Goal: Check status: Check status

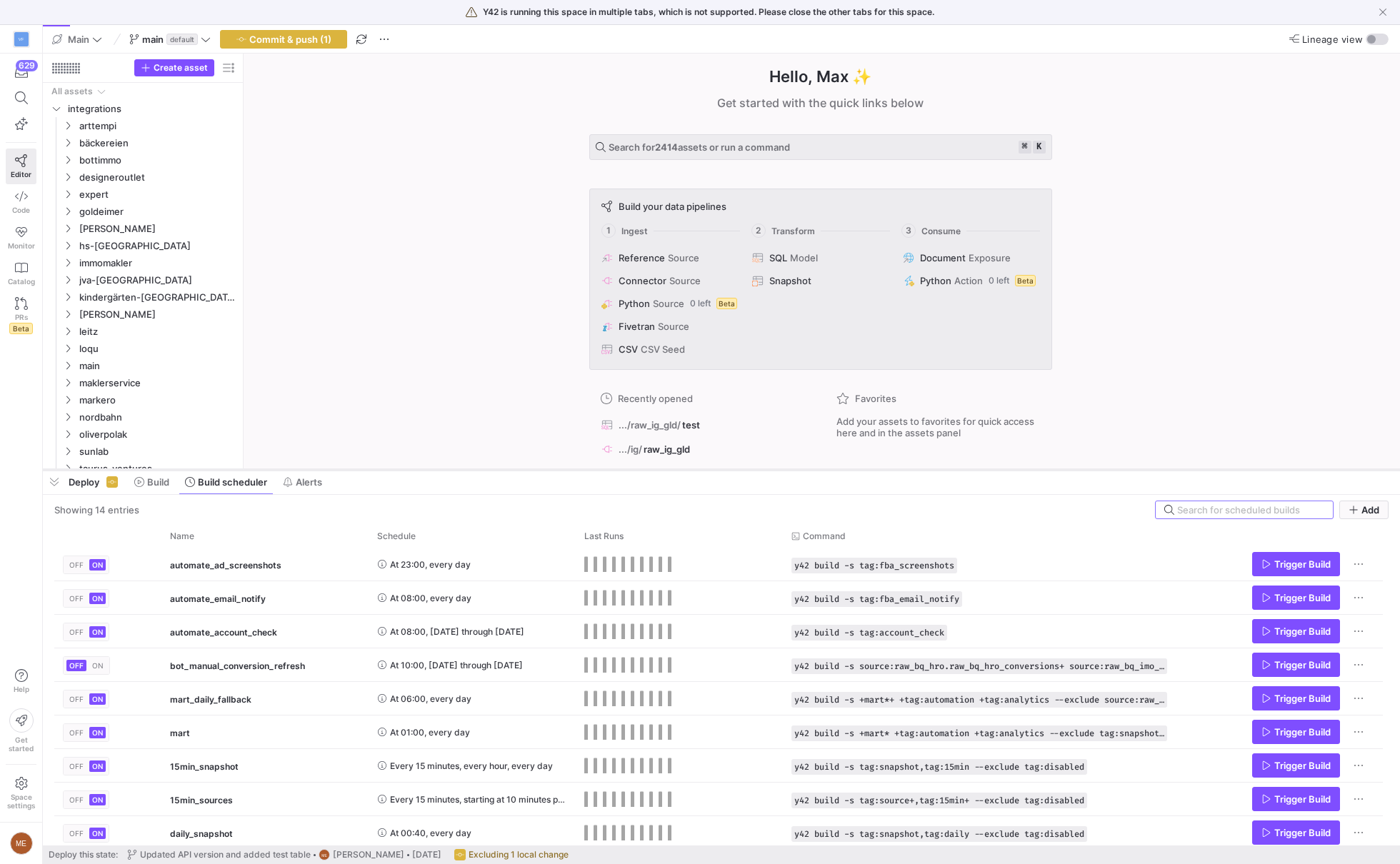
drag, startPoint x: 353, startPoint y: 602, endPoint x: 382, endPoint y: 468, distance: 137.1
click at [382, 468] on div at bounding box center [721, 470] width 1357 height 5
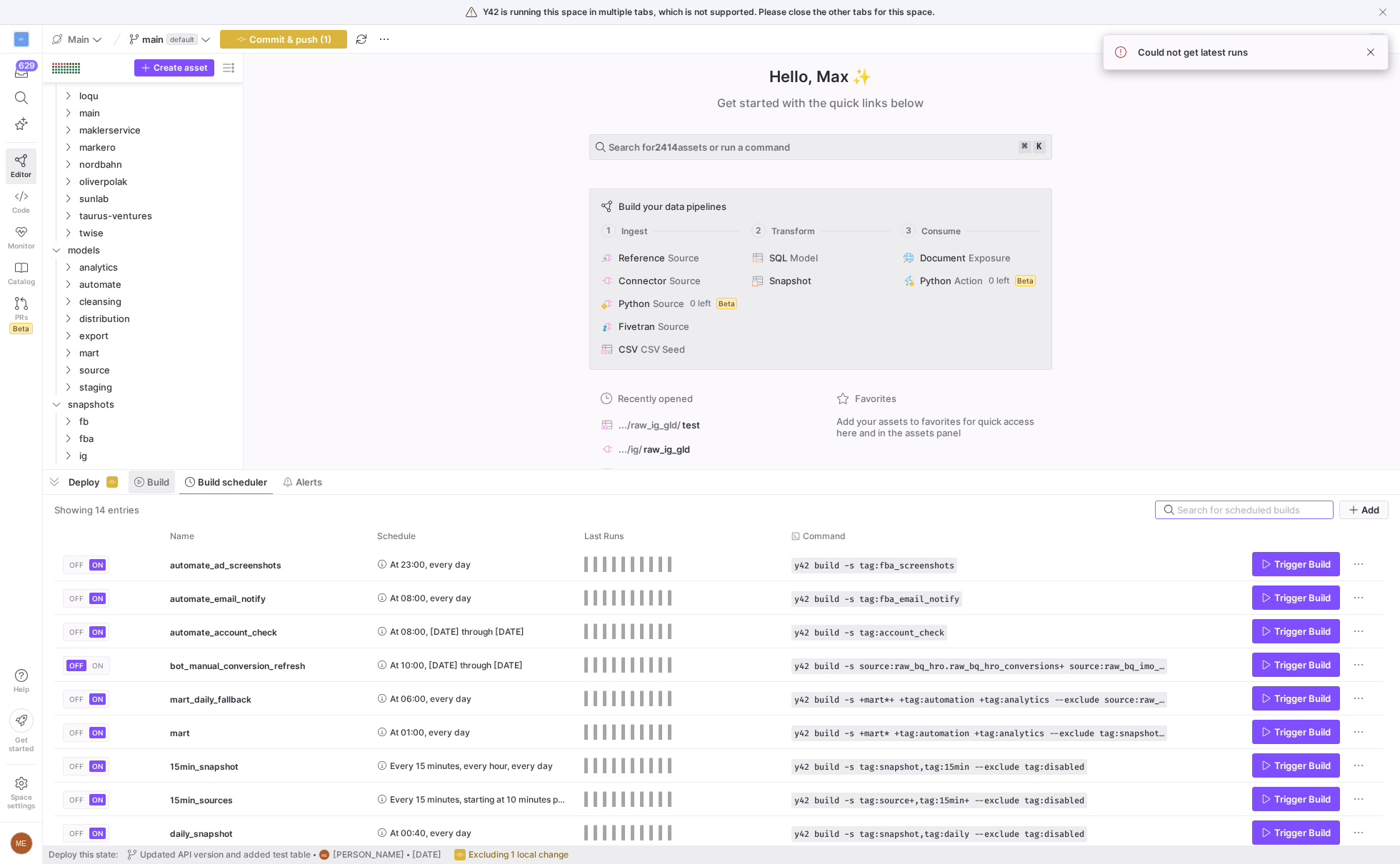
click at [152, 487] on span "Build" at bounding box center [158, 482] width 22 height 12
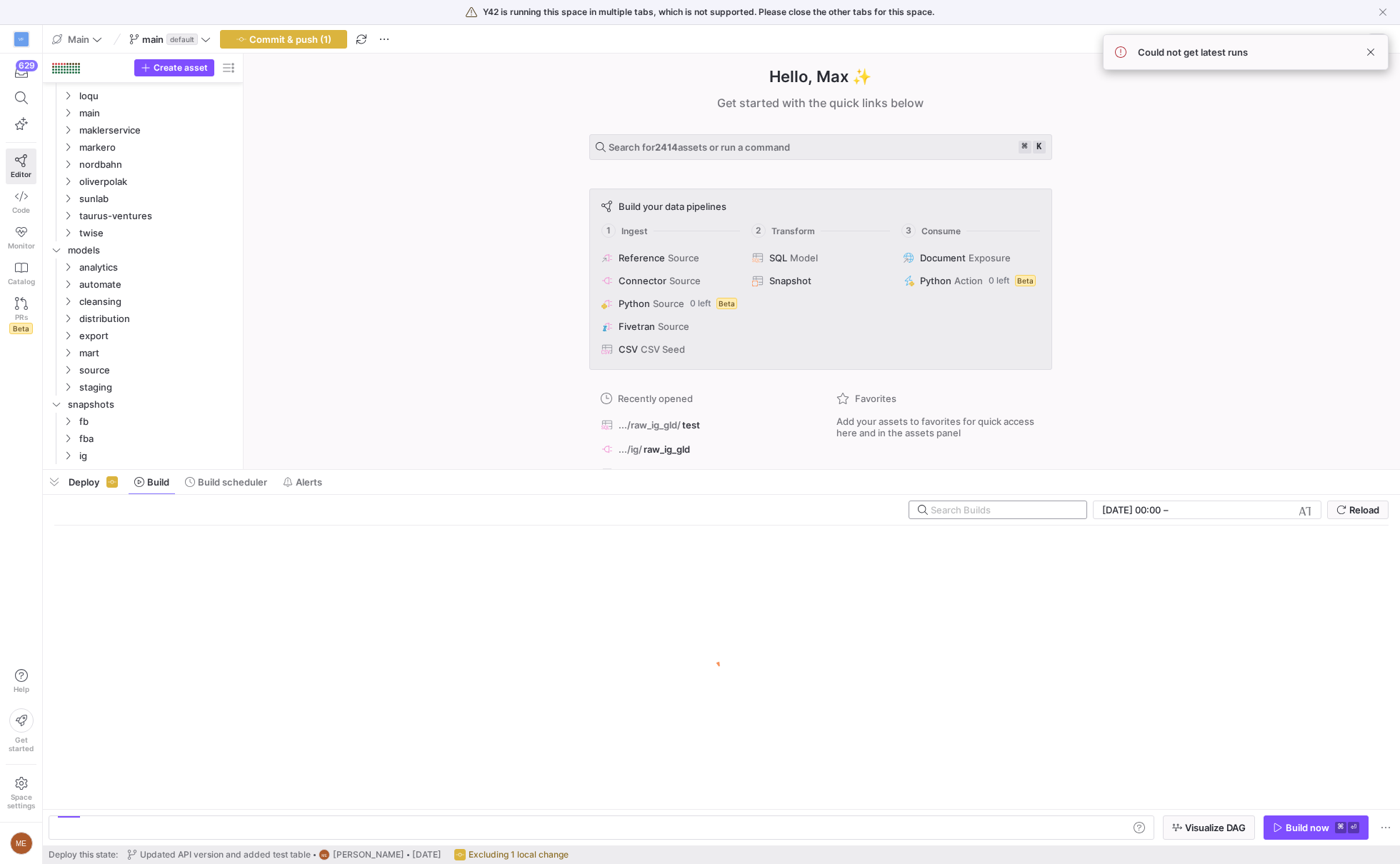
click at [1030, 510] on input "text" at bounding box center [1003, 510] width 144 height 12
type input "fallback"
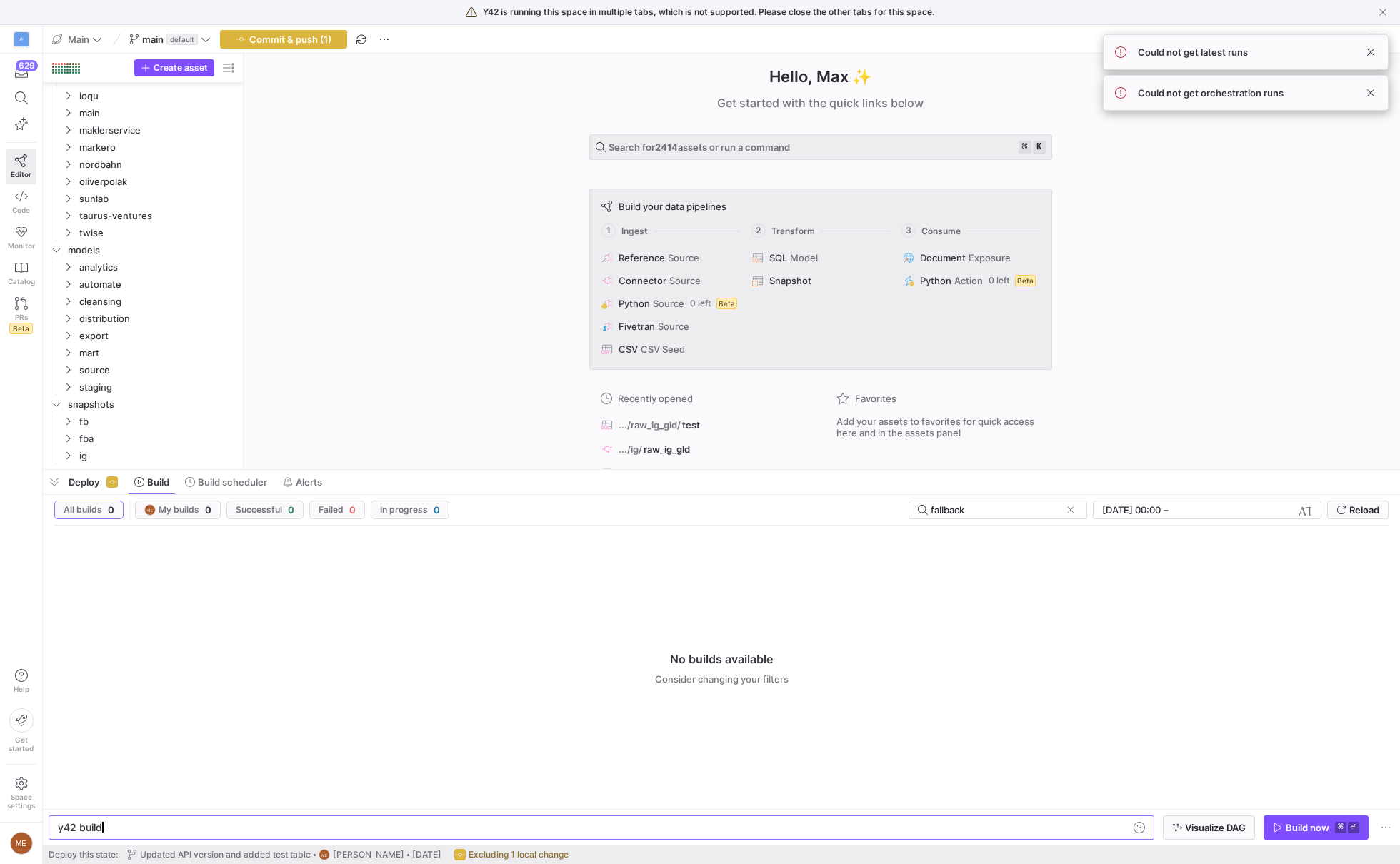
scroll to position [0, 43]
